Goal: Transaction & Acquisition: Purchase product/service

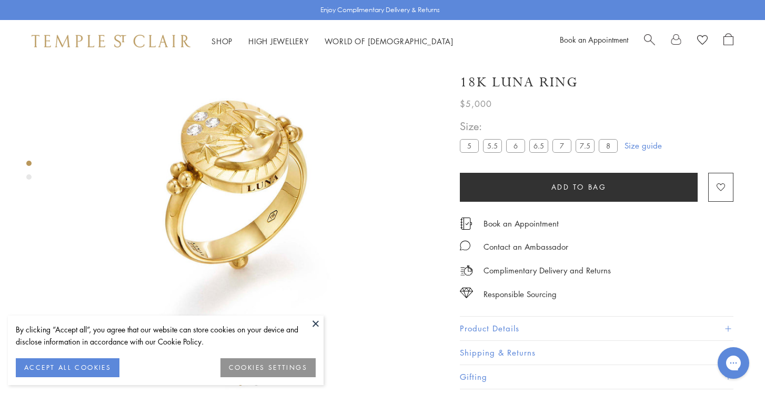
click at [339, 211] on img at bounding box center [249, 196] width 392 height 392
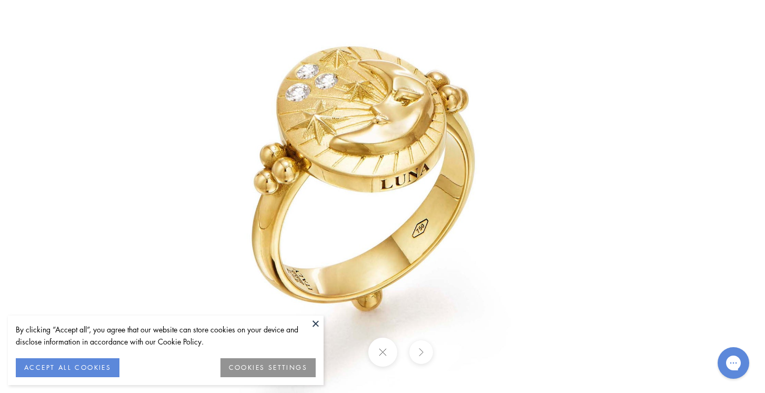
click at [245, 186] on img at bounding box center [383, 196] width 616 height 616
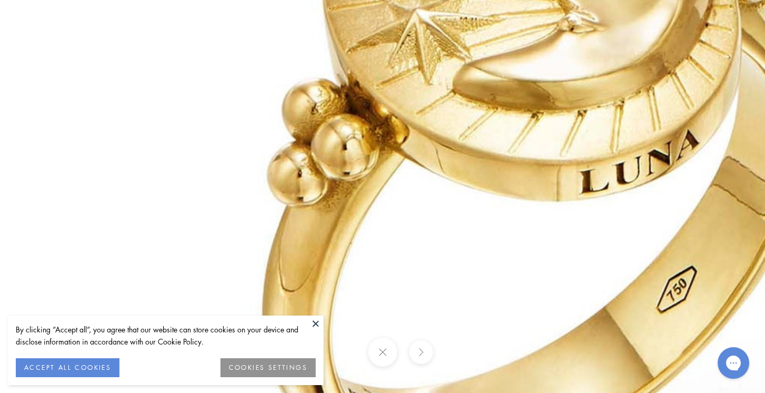
click at [419, 239] on img at bounding box center [584, 211] width 1516 height 1516
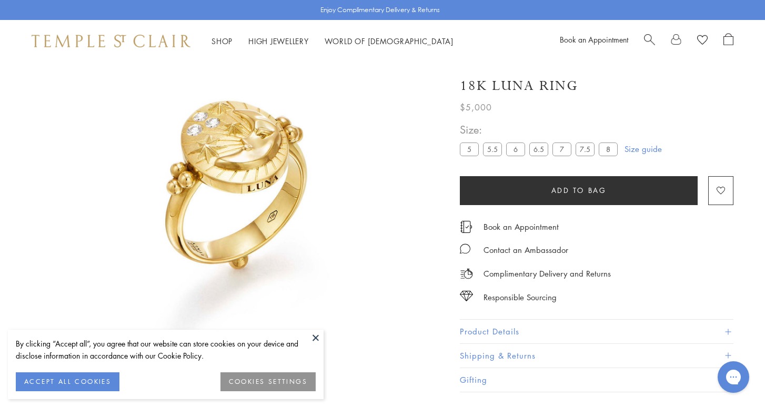
scroll to position [62, 0]
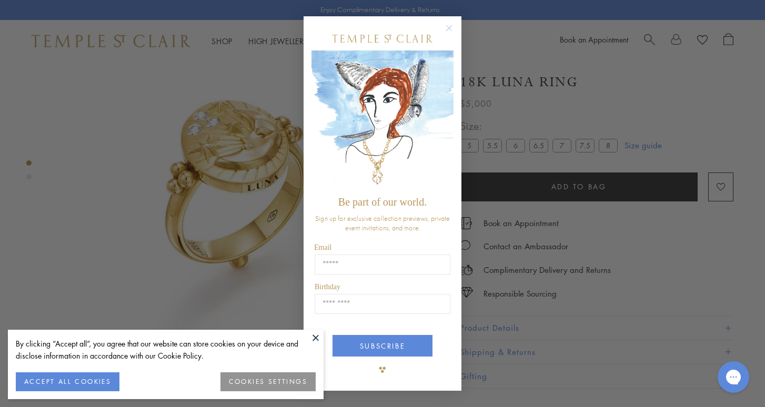
click at [449, 27] on circle "Close dialog" at bounding box center [449, 28] width 13 height 13
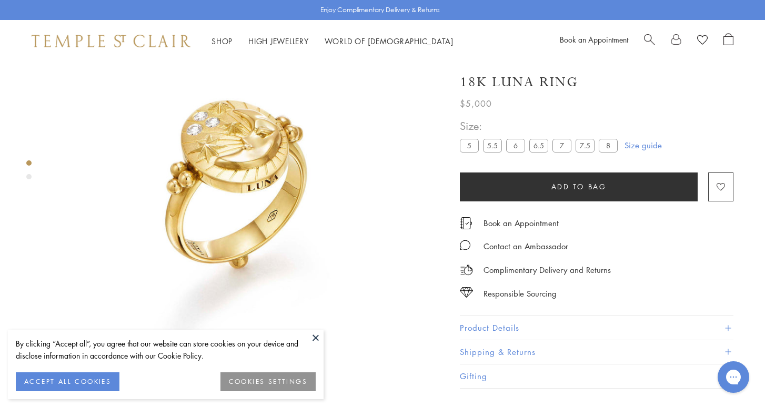
click at [250, 129] on img at bounding box center [249, 196] width 392 height 392
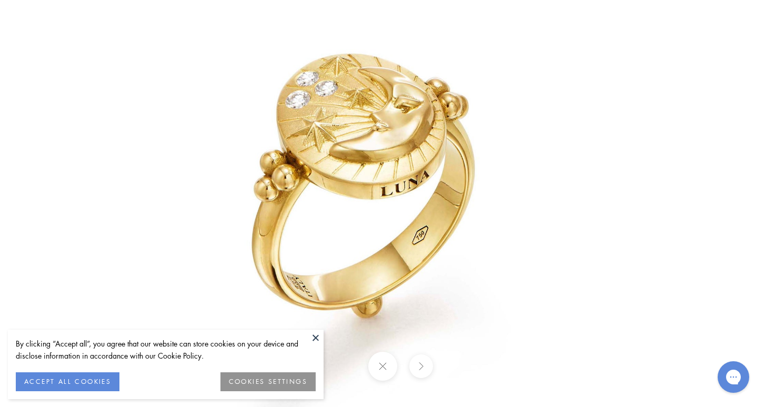
click at [386, 164] on img at bounding box center [383, 204] width 616 height 616
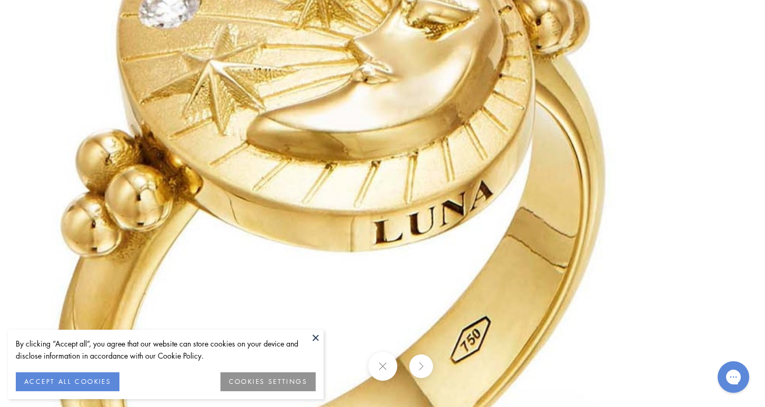
click at [386, 164] on img at bounding box center [378, 262] width 1516 height 1516
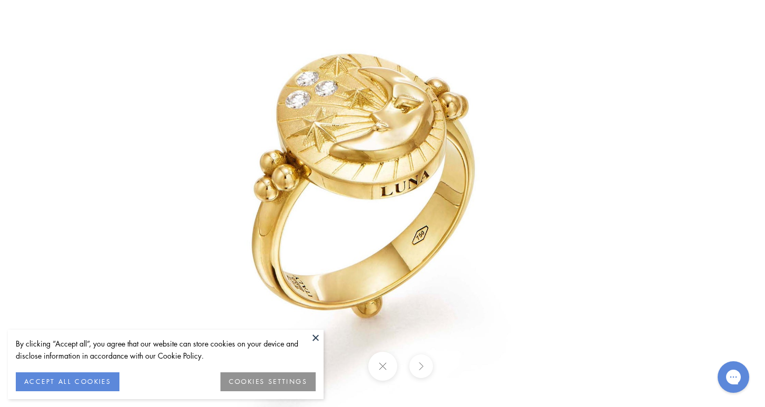
click at [313, 338] on button at bounding box center [316, 338] width 16 height 16
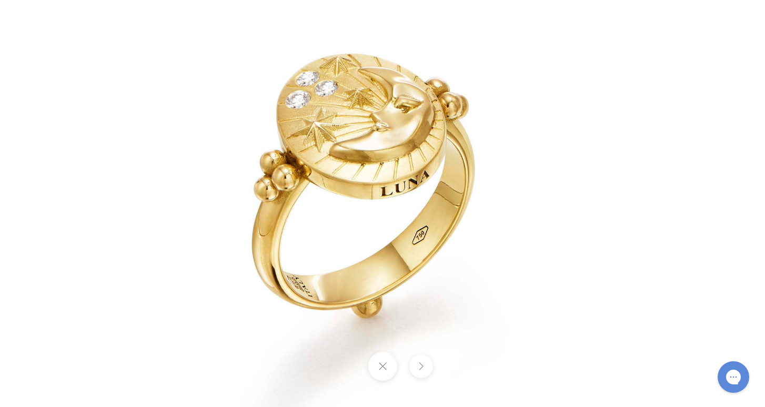
click at [380, 366] on button at bounding box center [382, 366] width 29 height 29
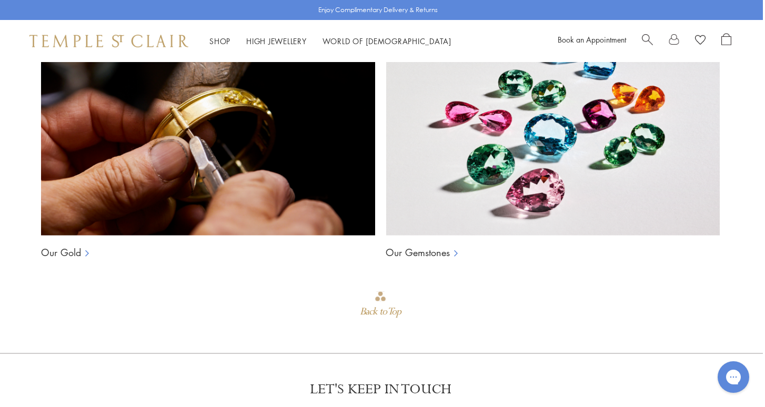
scroll to position [773, 2]
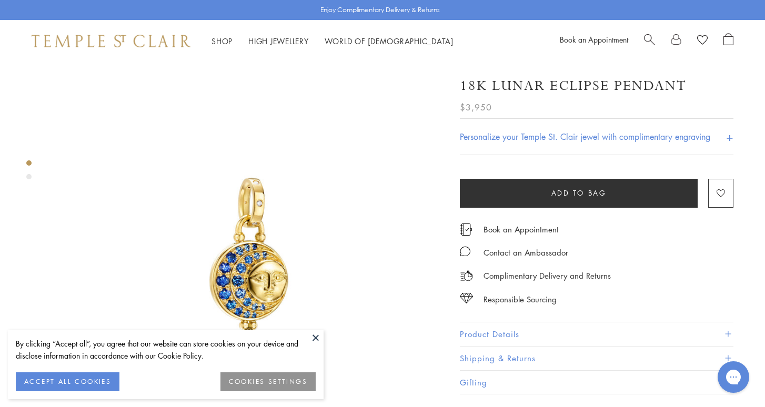
click at [224, 265] on img at bounding box center [249, 258] width 392 height 392
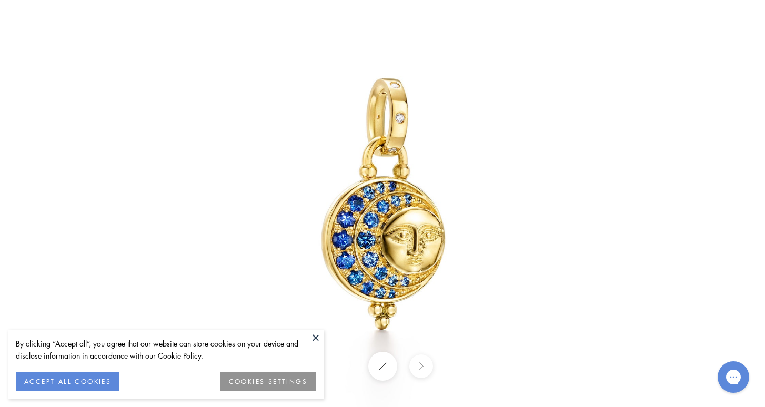
click at [342, 372] on div at bounding box center [382, 366] width 765 height 29
click at [316, 335] on button at bounding box center [316, 338] width 16 height 16
